Goal: Information Seeking & Learning: Learn about a topic

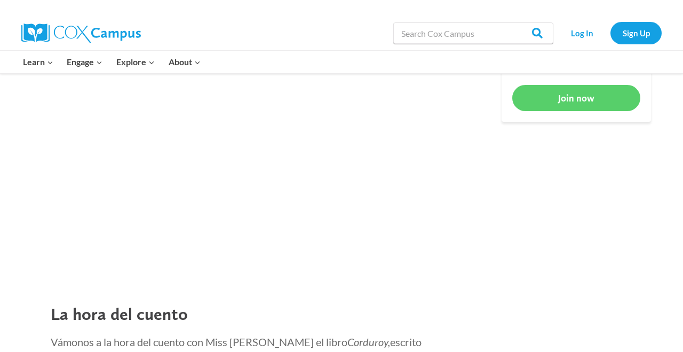
scroll to position [623, 0]
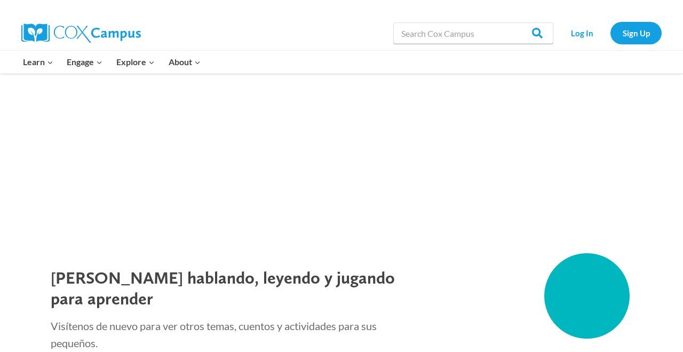
scroll to position [1695, 0]
